Goal: Find specific page/section: Find specific page/section

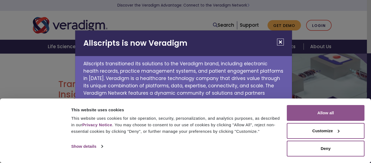
click at [330, 112] on button "Allow all" at bounding box center [326, 113] width 78 height 16
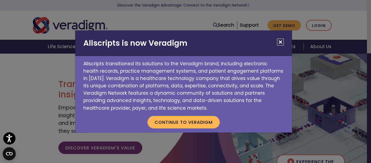
click at [281, 41] on button "Close" at bounding box center [280, 42] width 7 height 7
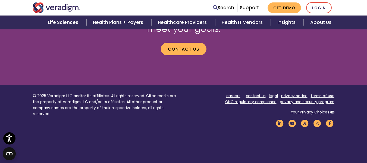
scroll to position [789, 0]
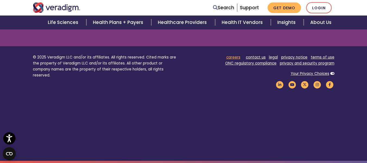
click at [235, 58] on link "careers" at bounding box center [233, 57] width 14 height 5
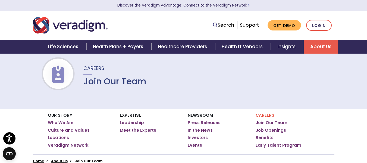
scroll to position [22, 0]
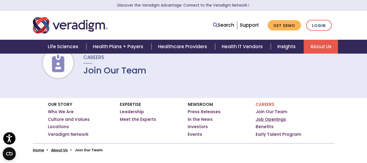
click at [259, 119] on link "Job Openings" at bounding box center [271, 119] width 30 height 5
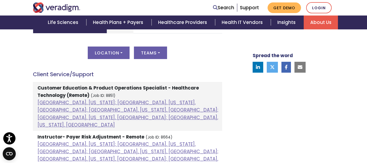
scroll to position [294, 0]
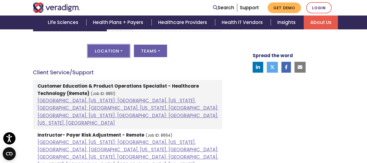
click at [111, 50] on button "Location" at bounding box center [109, 51] width 42 height 13
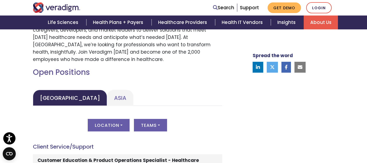
scroll to position [152, 0]
